Goal: Task Accomplishment & Management: Manage account settings

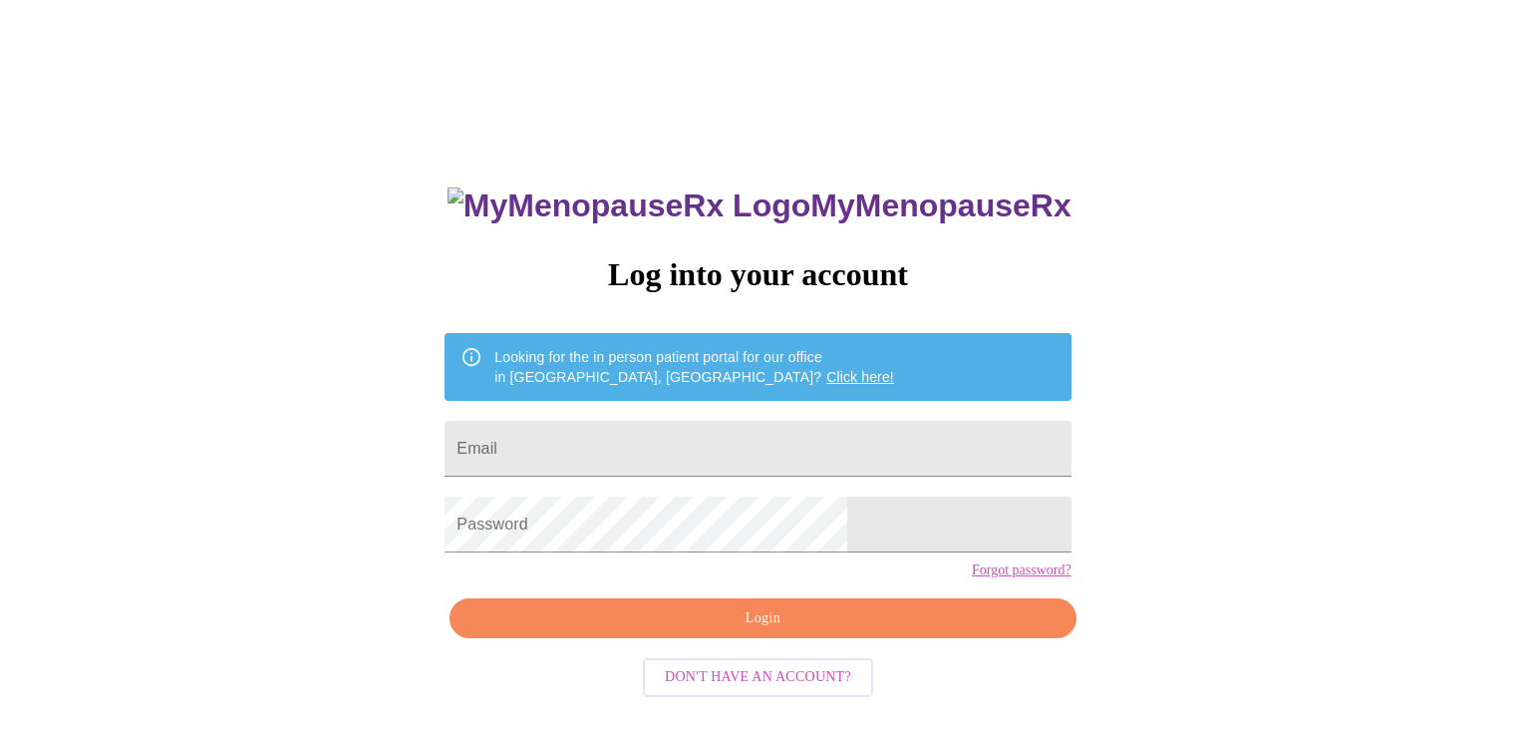
scroll to position [2, 0]
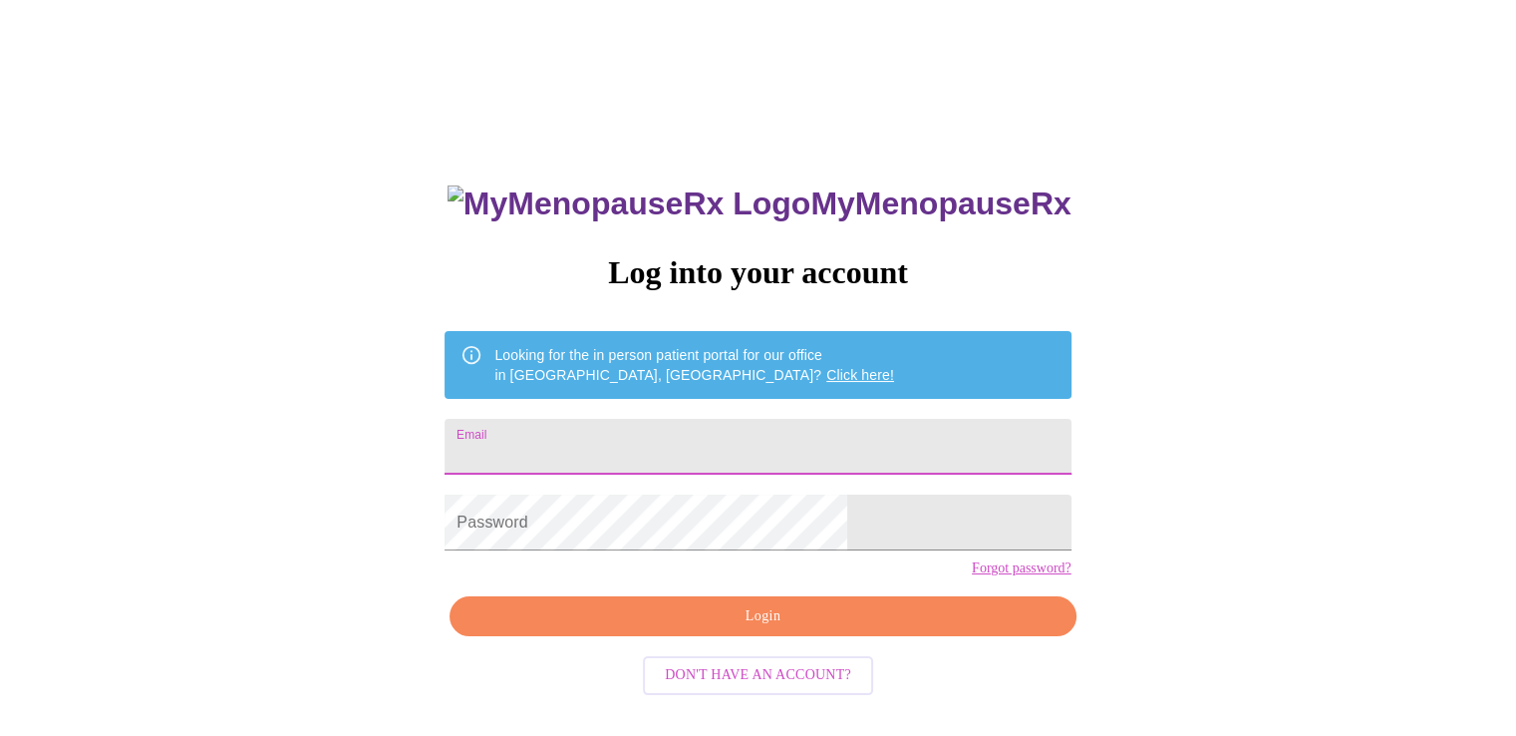
click at [670, 419] on input "Email" at bounding box center [758, 447] width 626 height 56
type input "marypettey@sbcglobal.net"
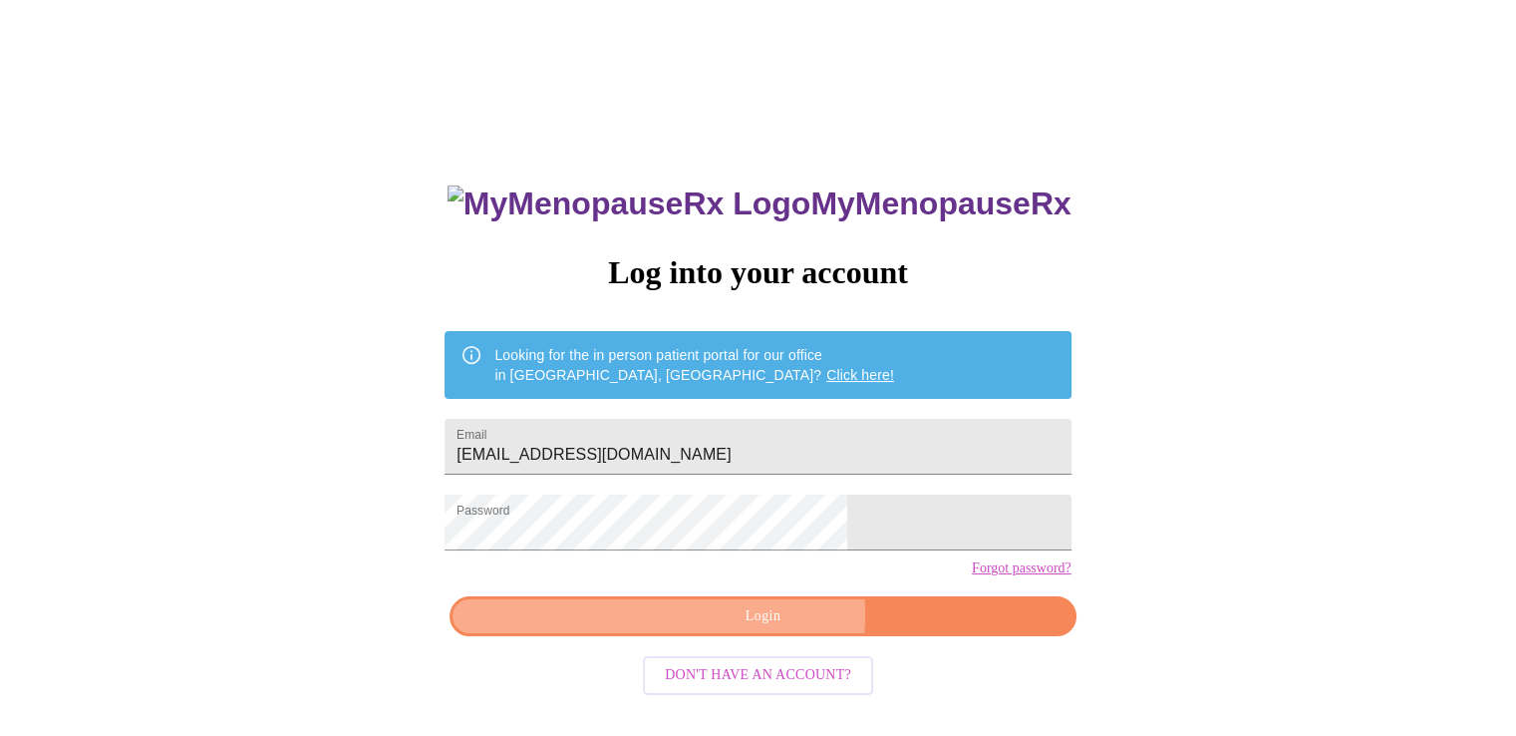
click at [770, 629] on span "Login" at bounding box center [763, 616] width 580 height 25
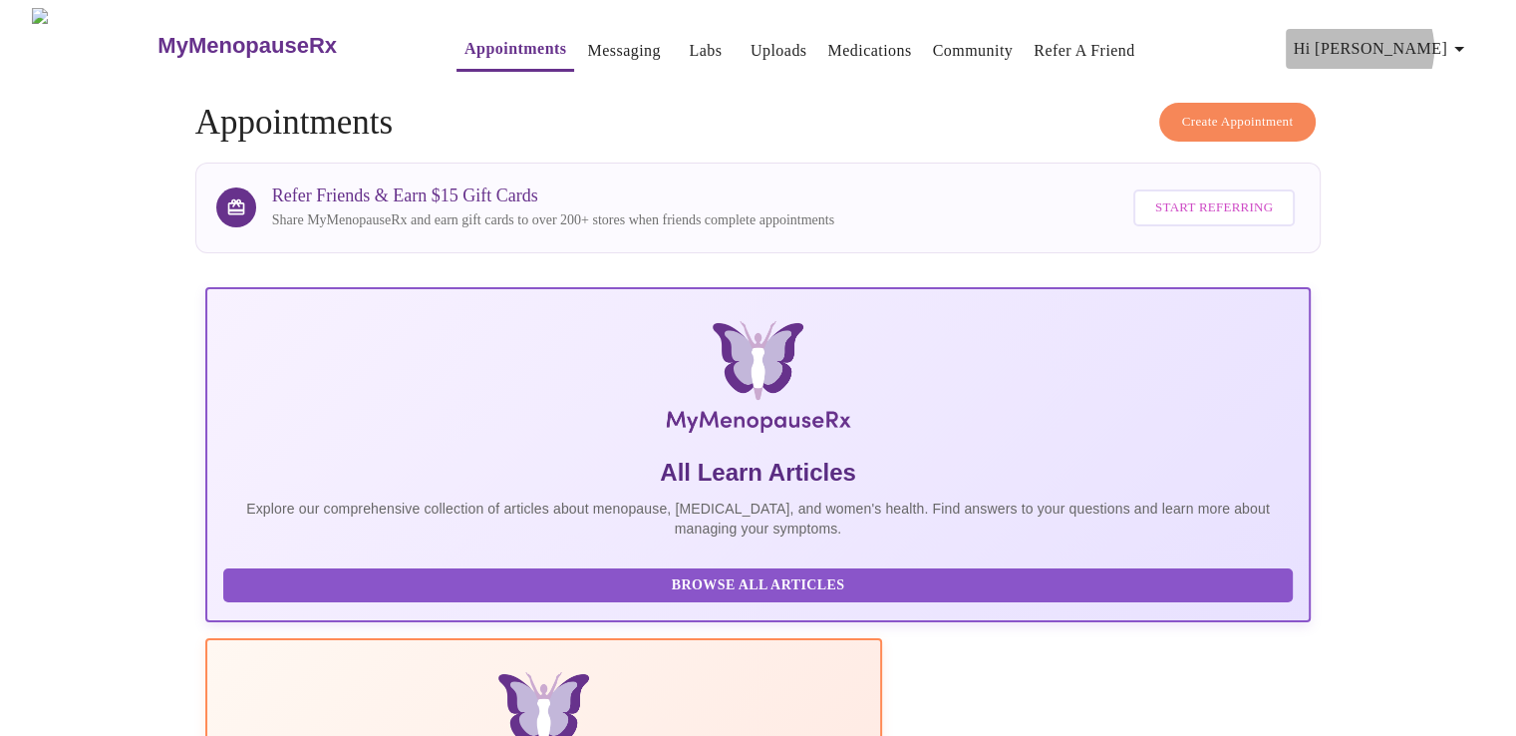
click at [1463, 41] on icon "button" at bounding box center [1460, 49] width 24 height 24
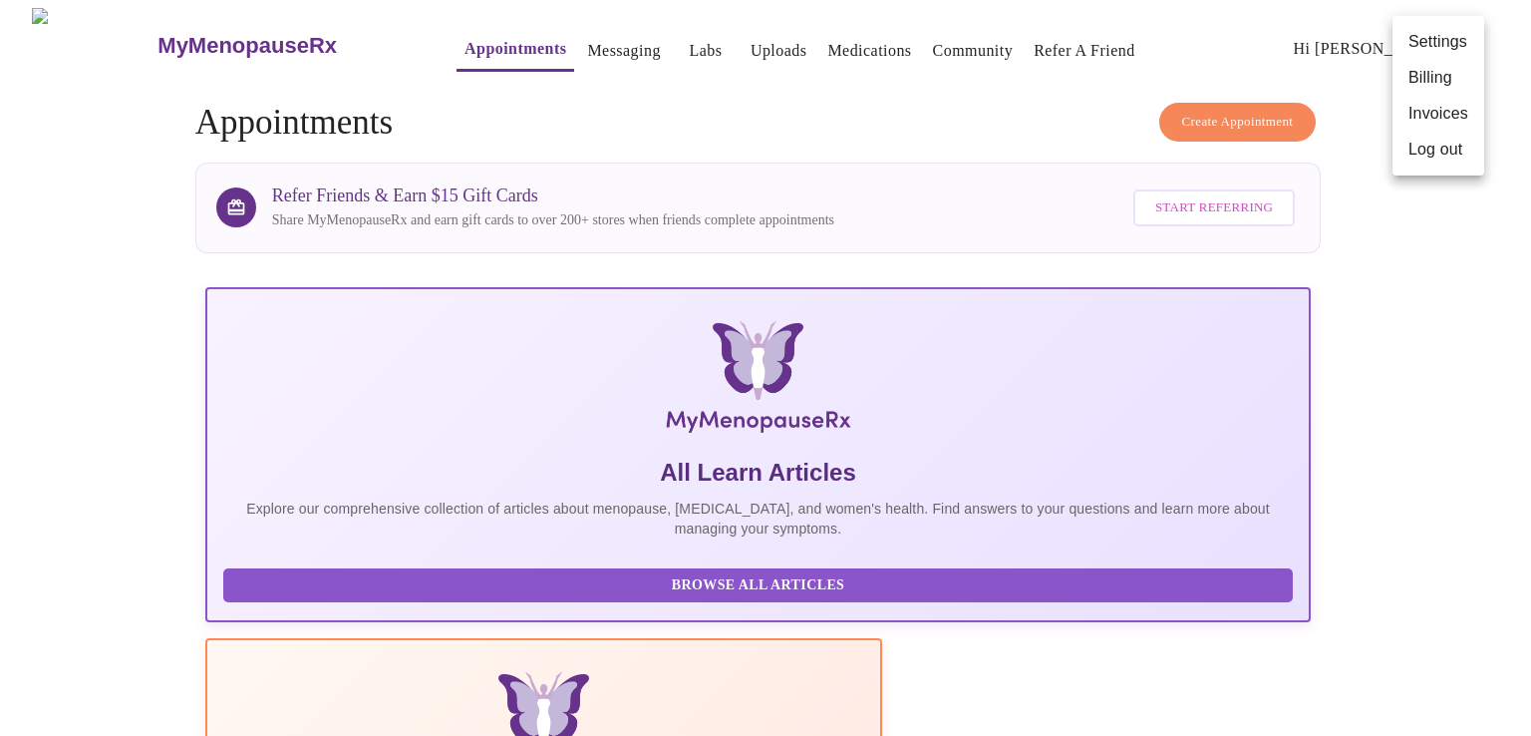
click at [889, 83] on div at bounding box center [765, 368] width 1531 height 736
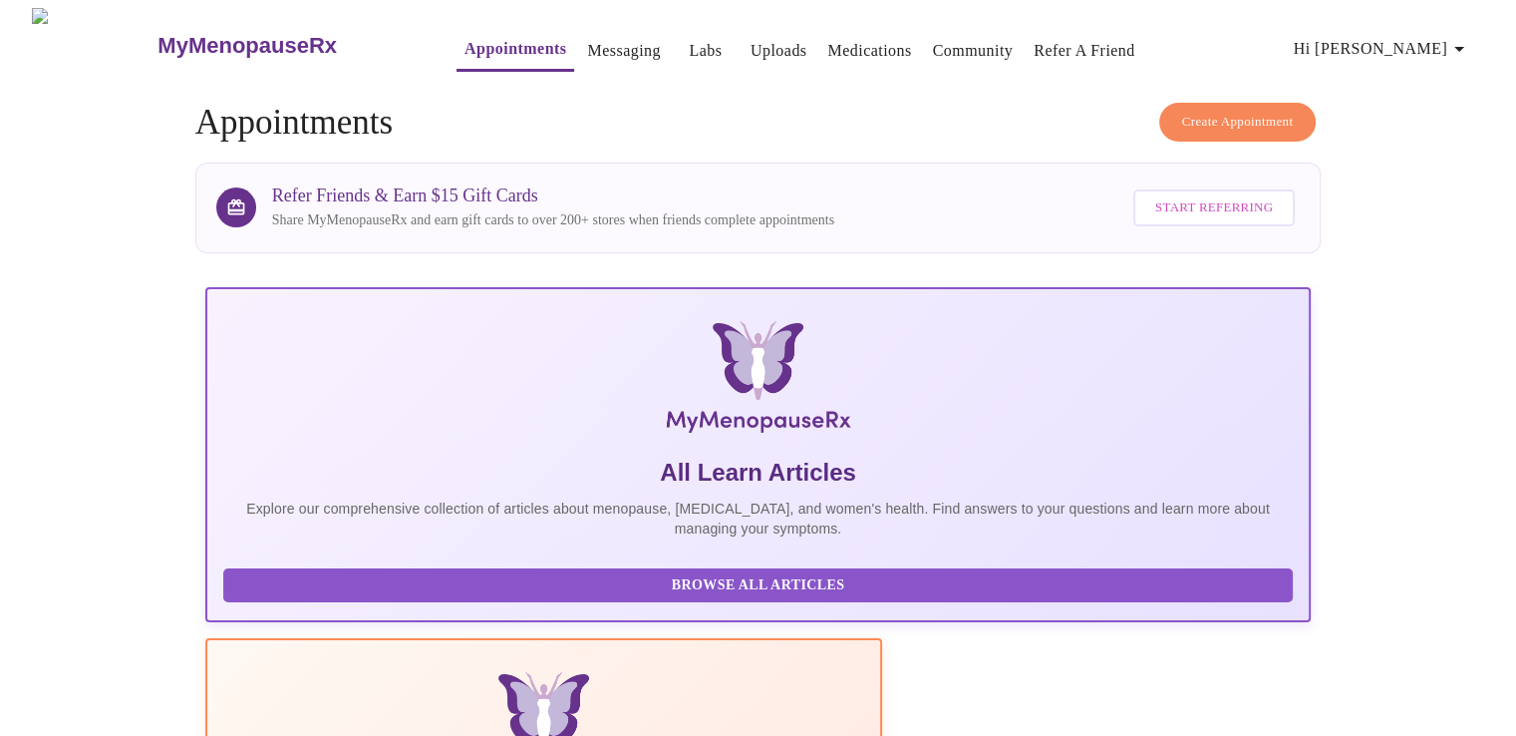
click at [590, 37] on link "Messaging" at bounding box center [623, 51] width 73 height 28
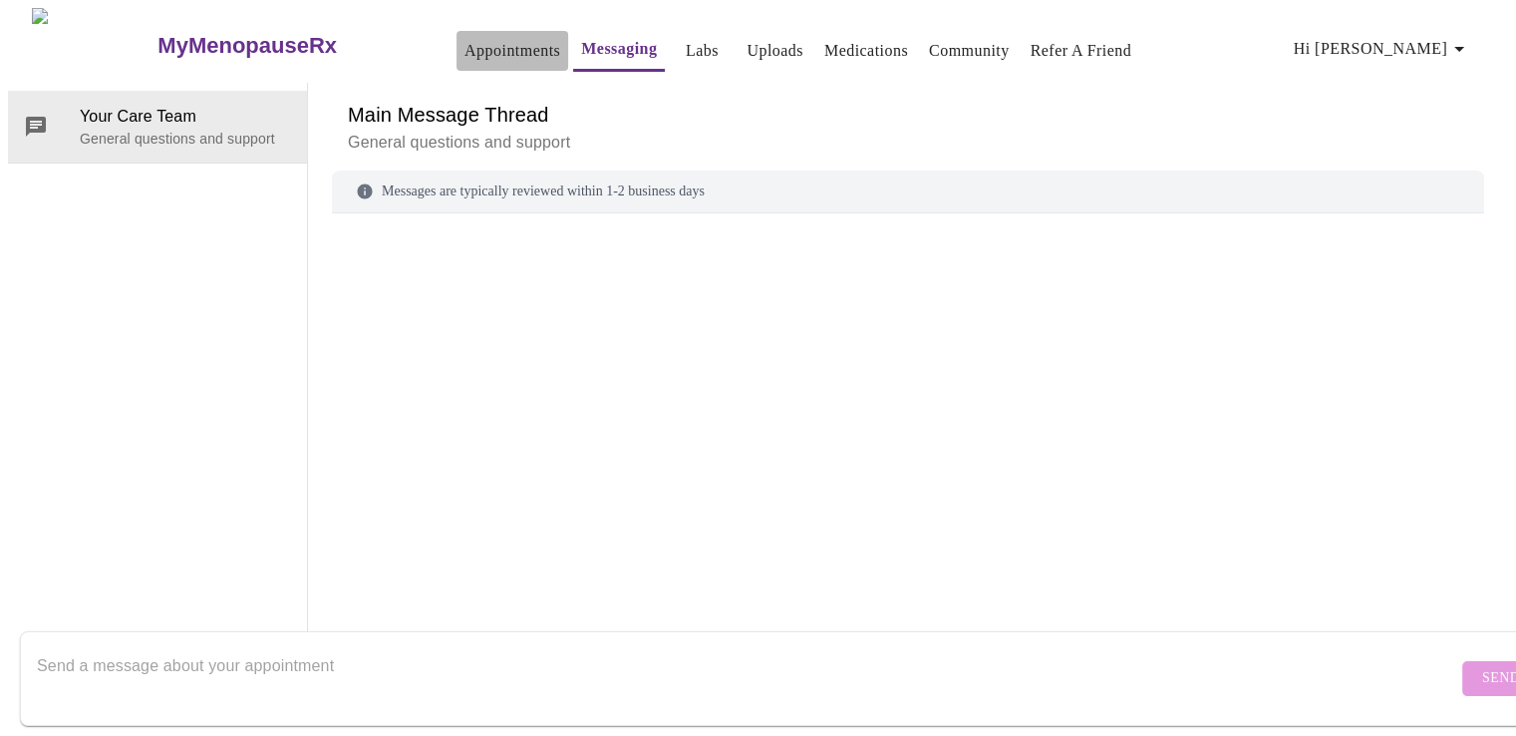
click at [482, 46] on link "Appointments" at bounding box center [513, 51] width 96 height 28
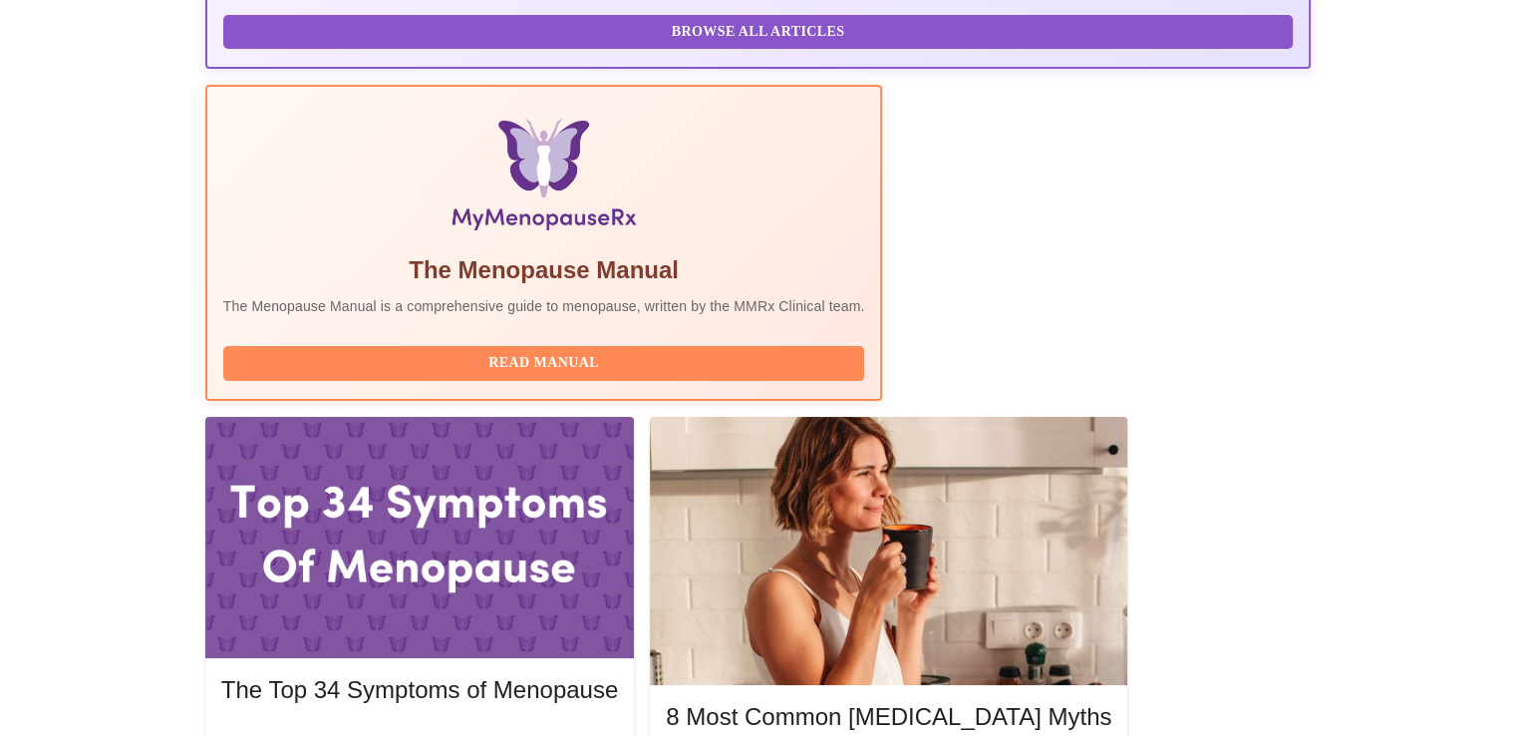
scroll to position [578, 0]
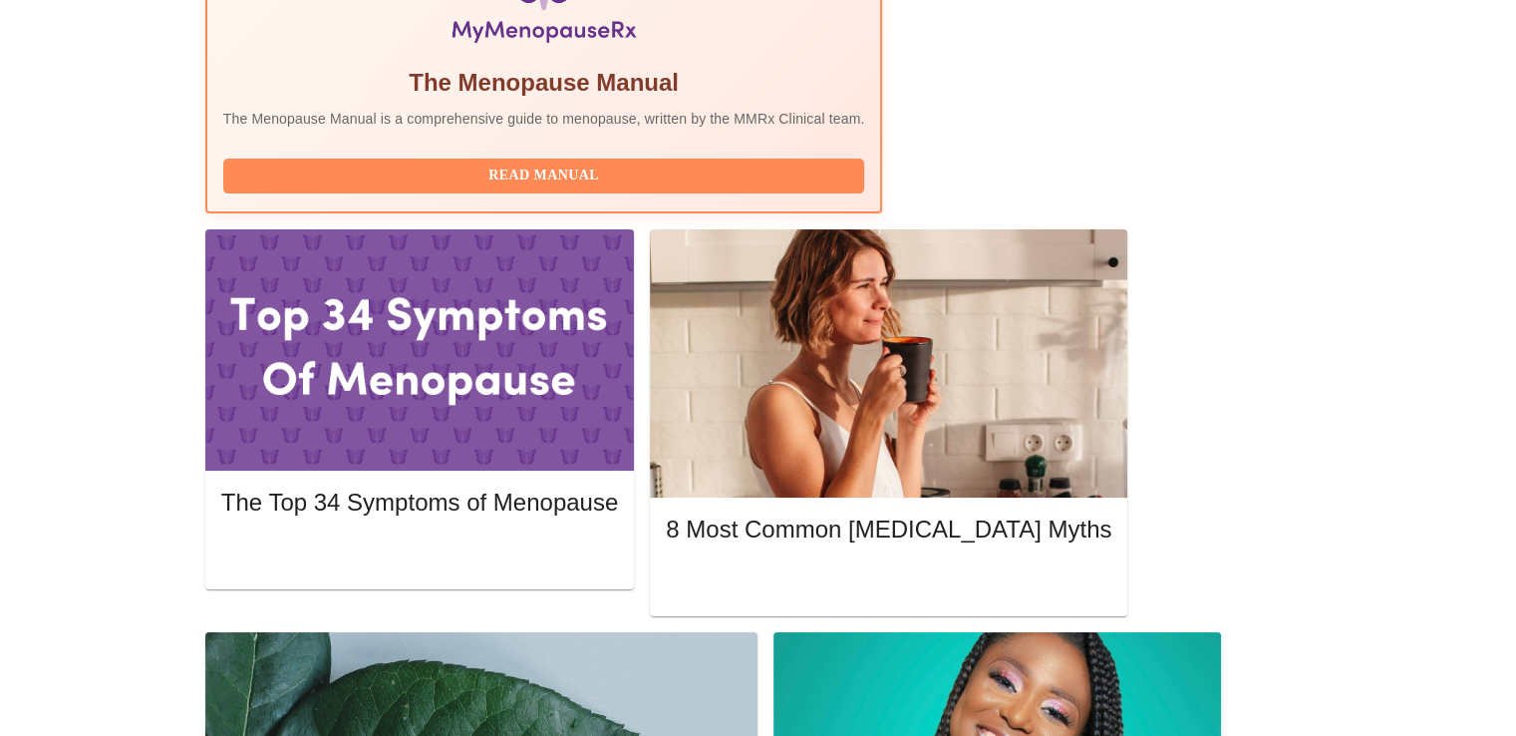
scroll to position [756, 0]
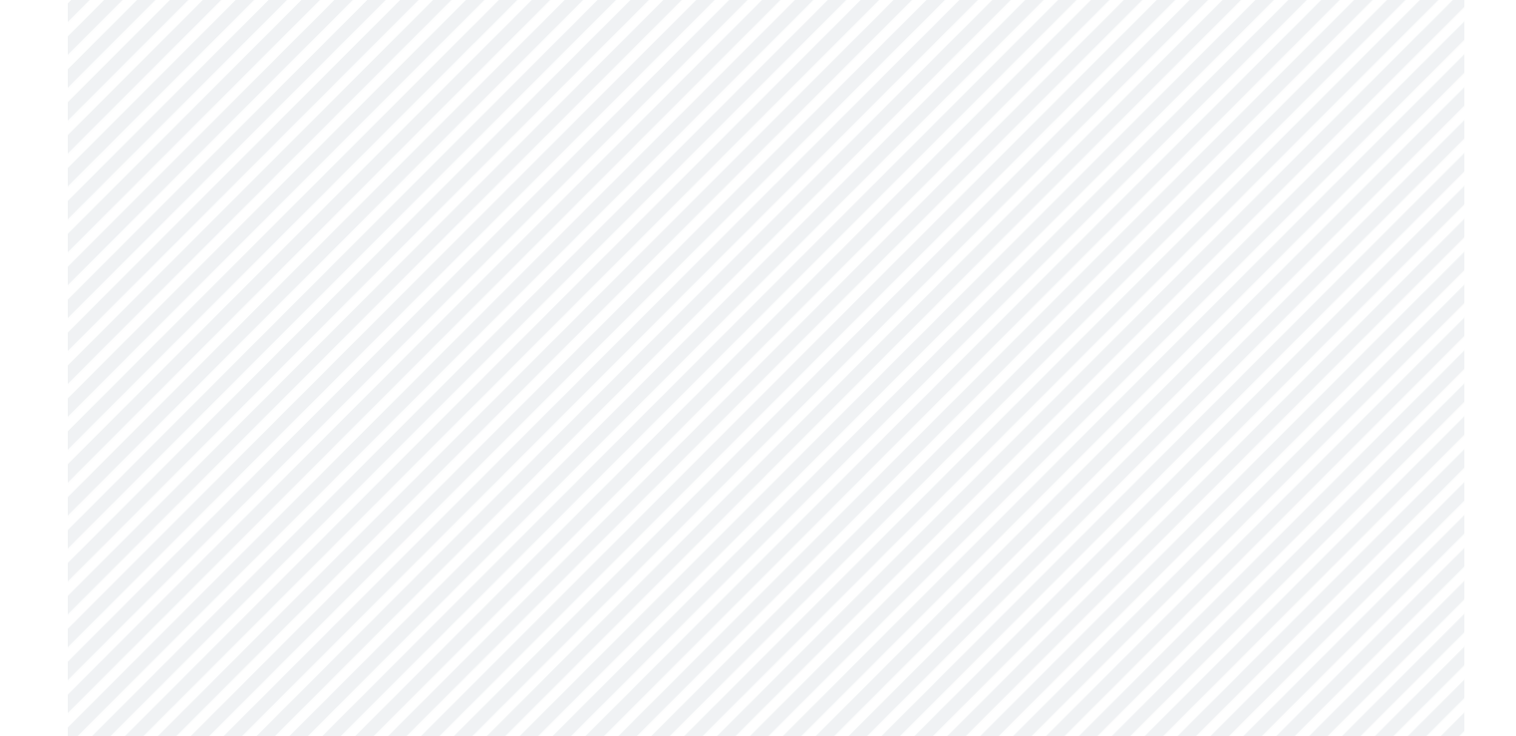
scroll to position [5583, 0]
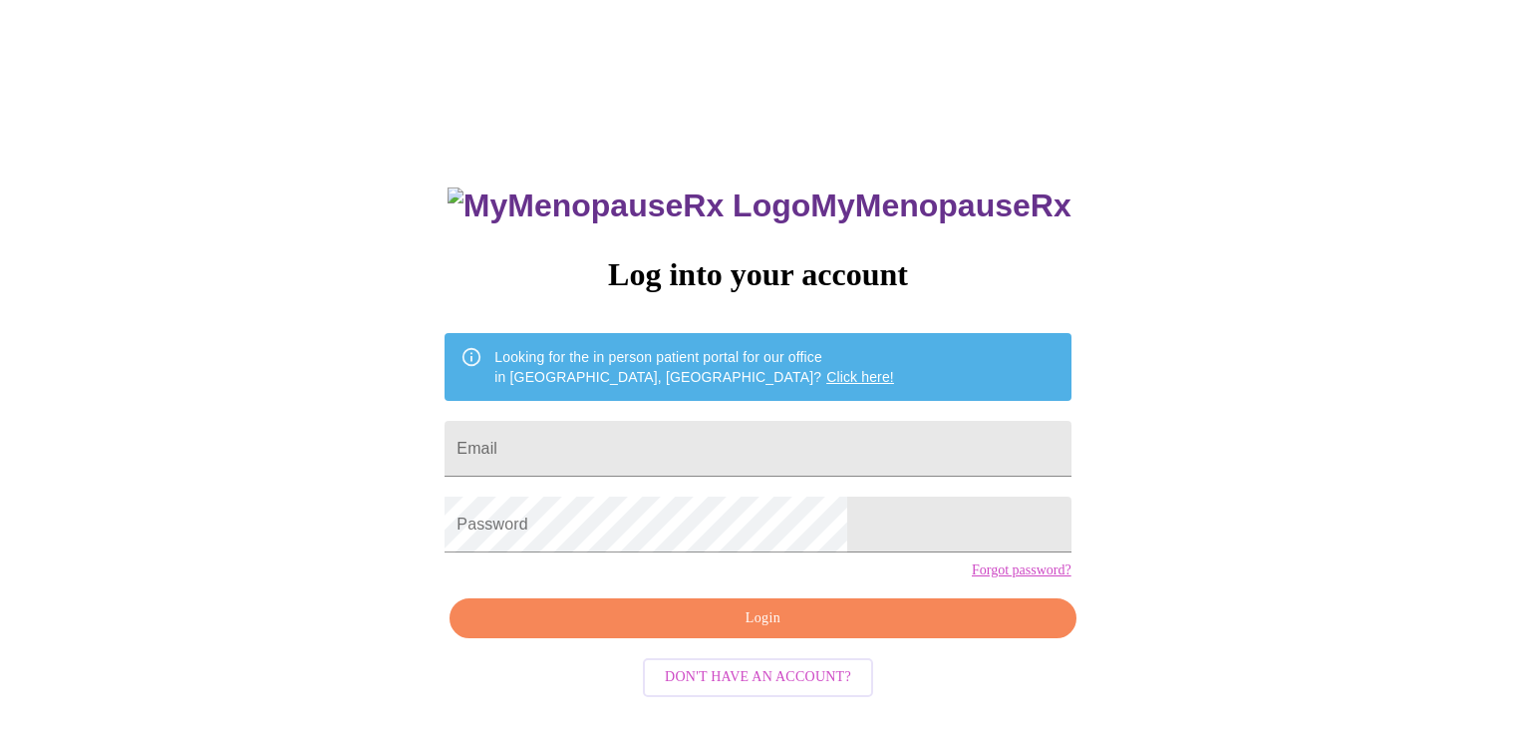
scroll to position [20, 0]
